Goal: Obtain resource: Download file/media

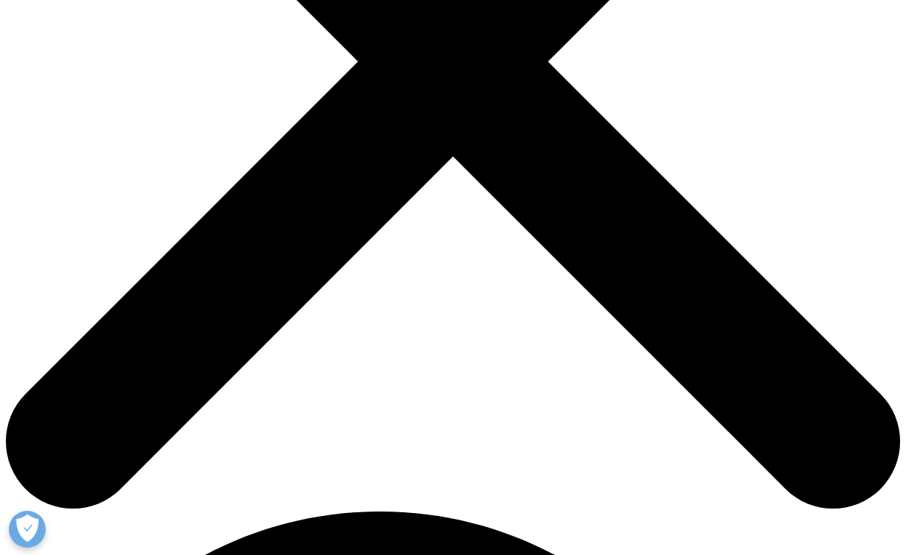
scroll to position [424, 0]
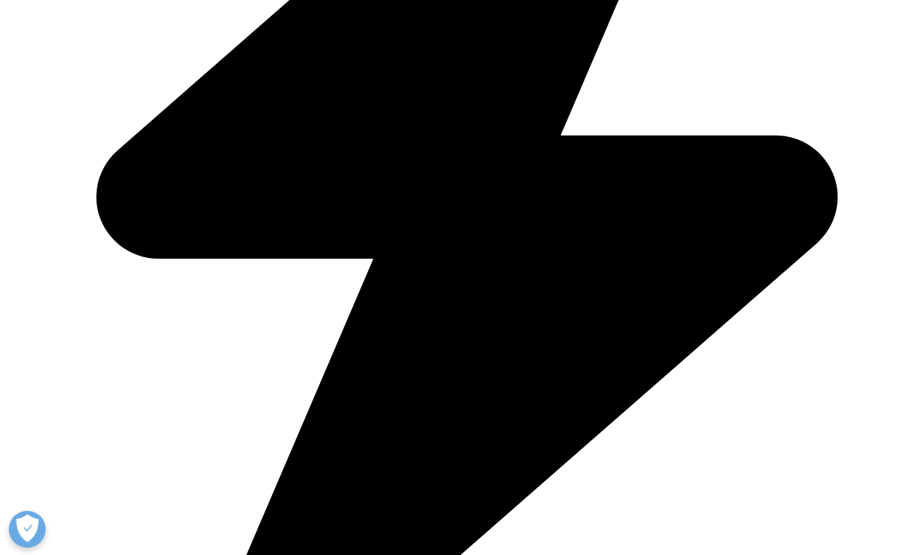
scroll to position [683, 0]
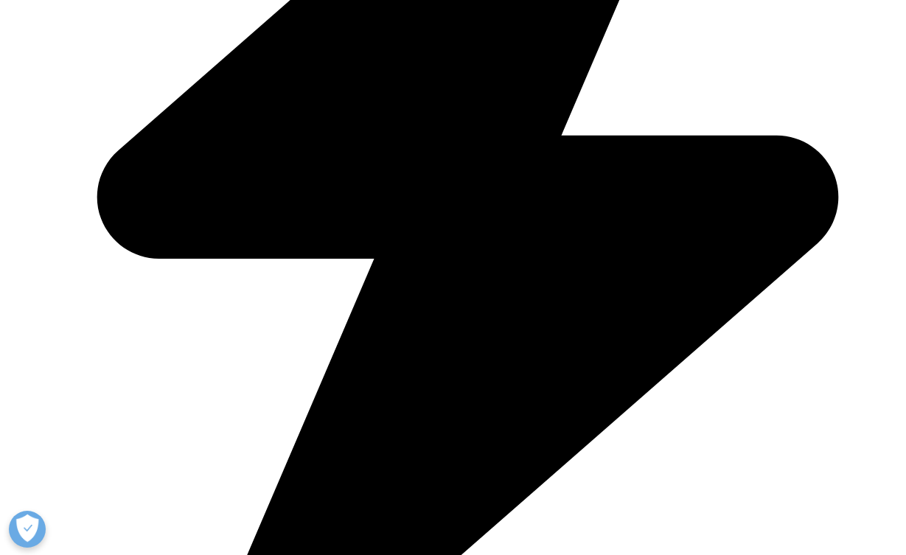
type input "[PERSON_NAME]"
type input "Dienstmann"
type input "[EMAIL_ADDRESS][DOMAIN_NAME]"
type input "M"
type input "Researcher"
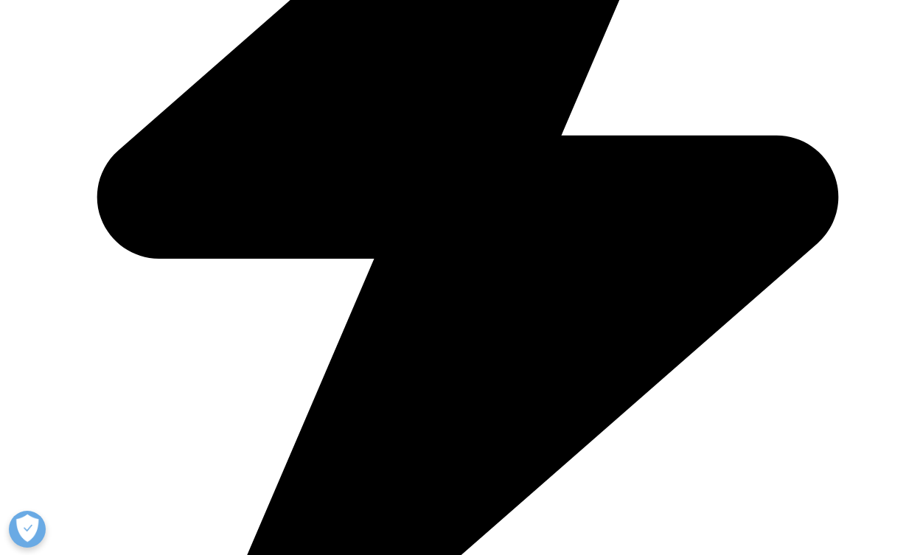
type input "VHIO"
select select "Spain"
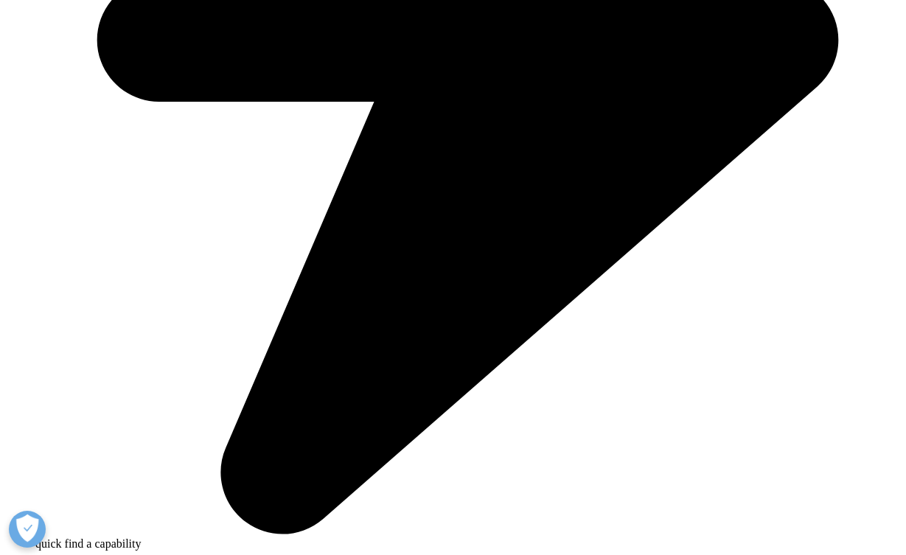
scroll to position [858, 0]
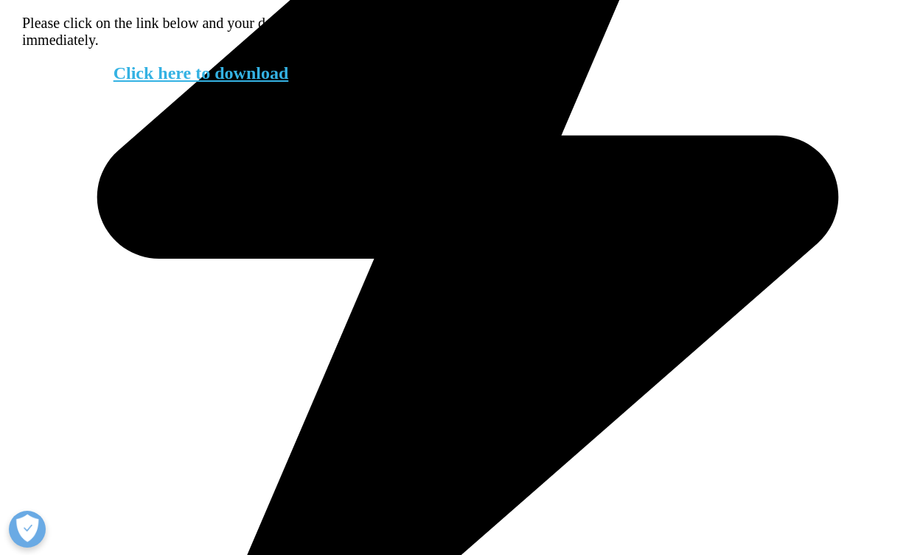
scroll to position [685, 0]
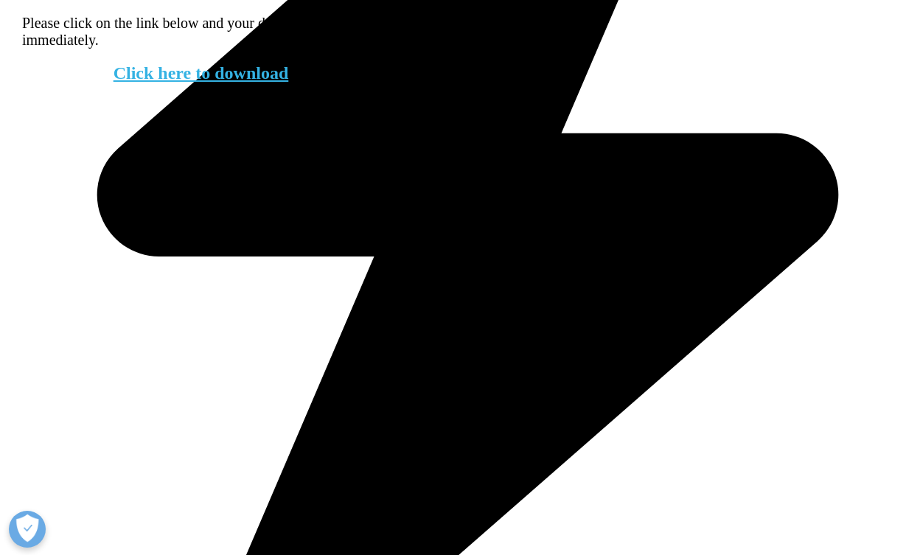
click at [206, 83] on link "Click here to download" at bounding box center [200, 72] width 175 height 19
